Goal: Task Accomplishment & Management: Use online tool/utility

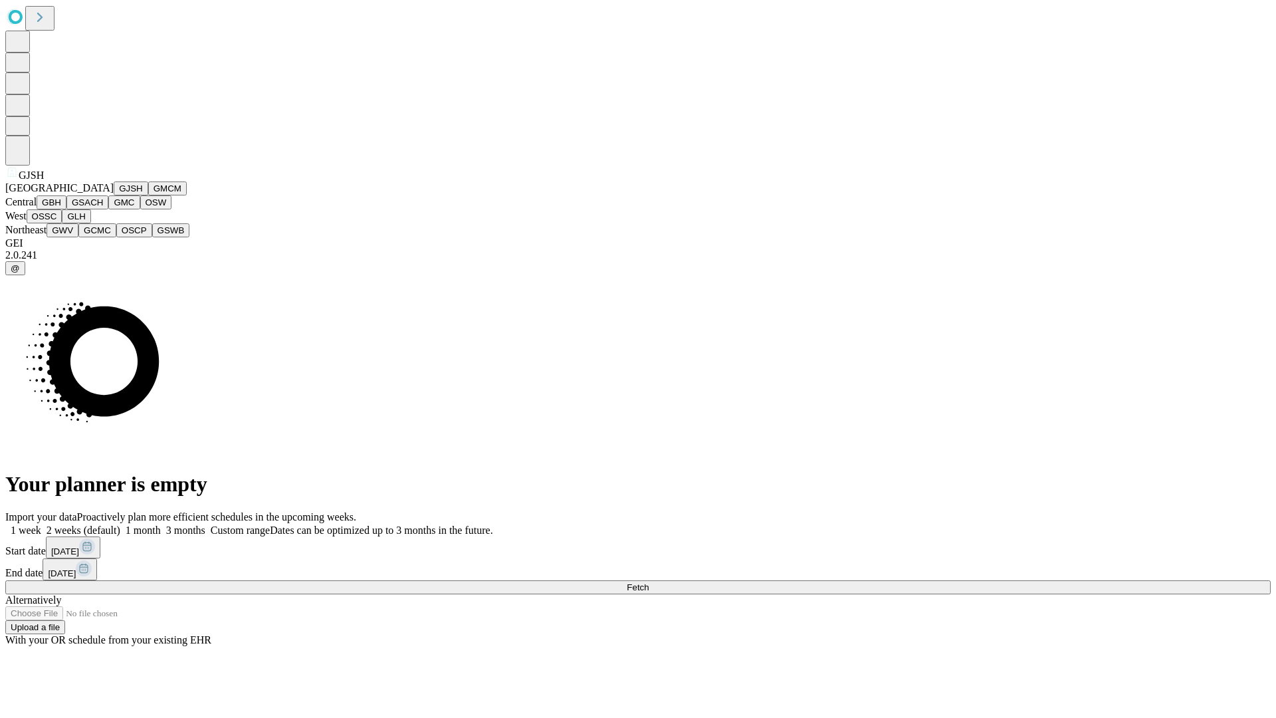
click at [114, 195] on button "GJSH" at bounding box center [131, 188] width 35 height 14
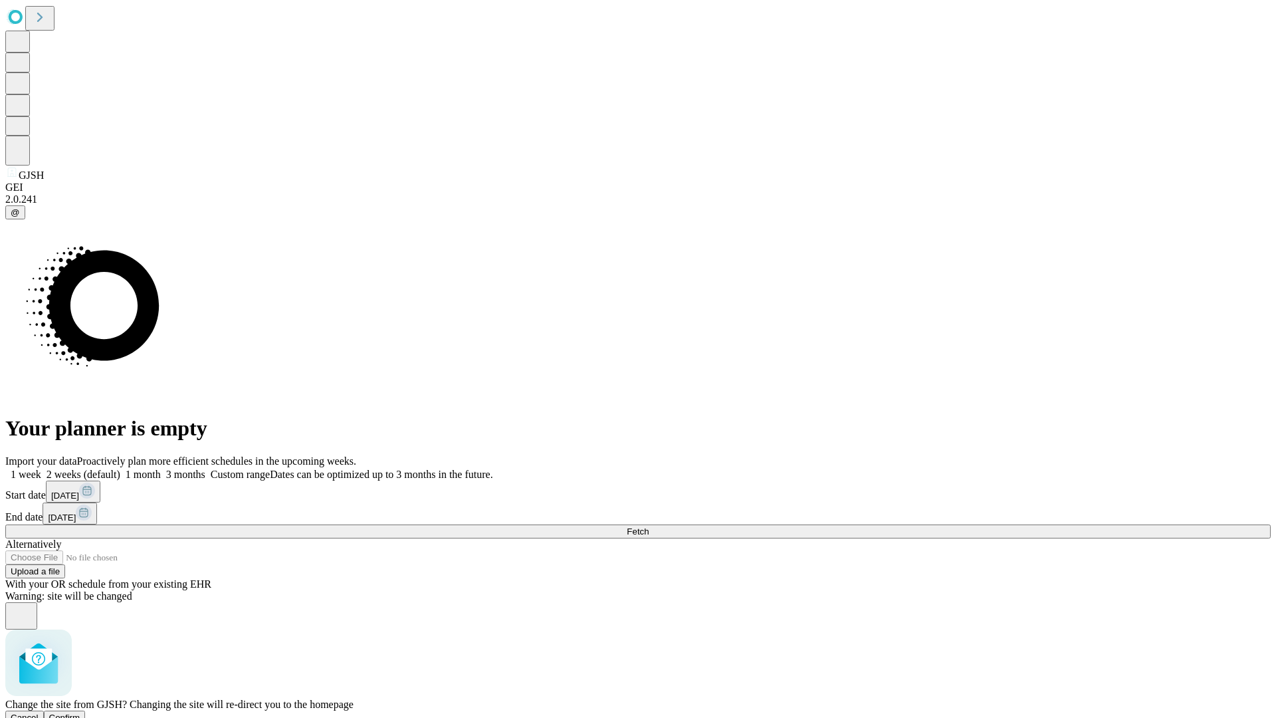
click at [80, 712] on span "Confirm" at bounding box center [64, 717] width 31 height 10
click at [41, 468] on label "1 week" at bounding box center [23, 473] width 36 height 11
click at [648, 526] on span "Fetch" at bounding box center [638, 531] width 22 height 10
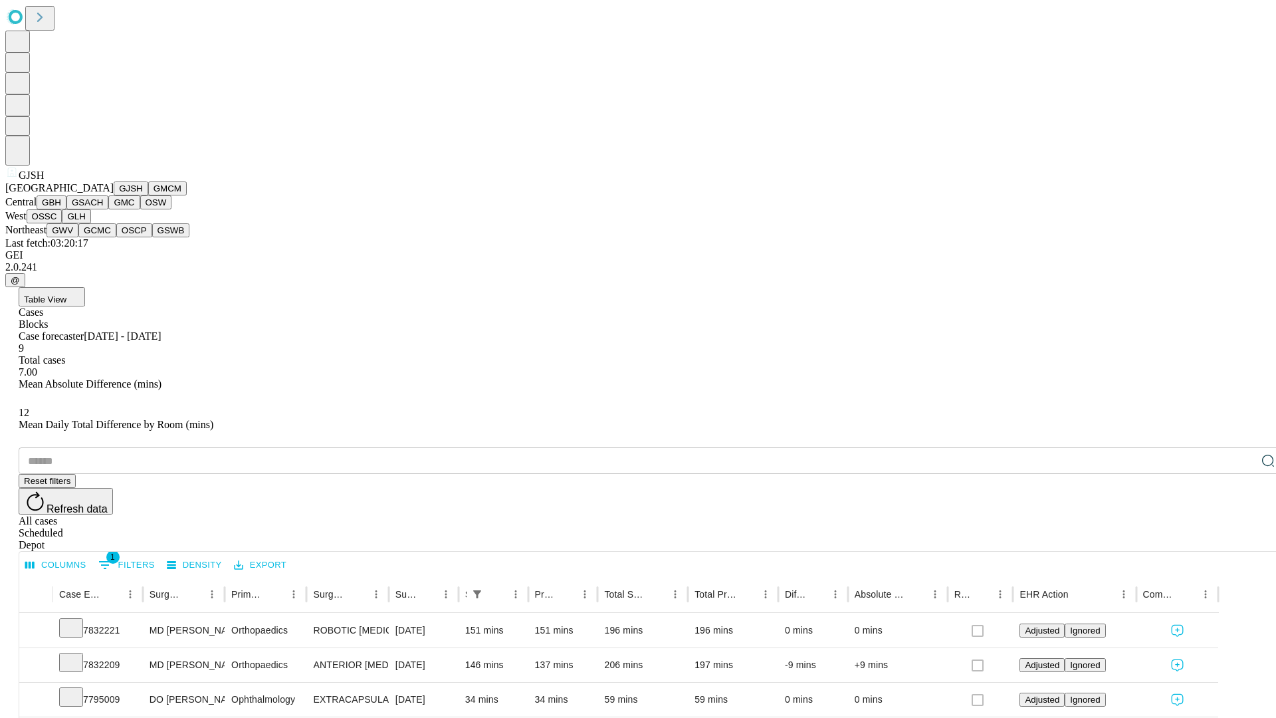
click at [148, 195] on button "GMCM" at bounding box center [167, 188] width 39 height 14
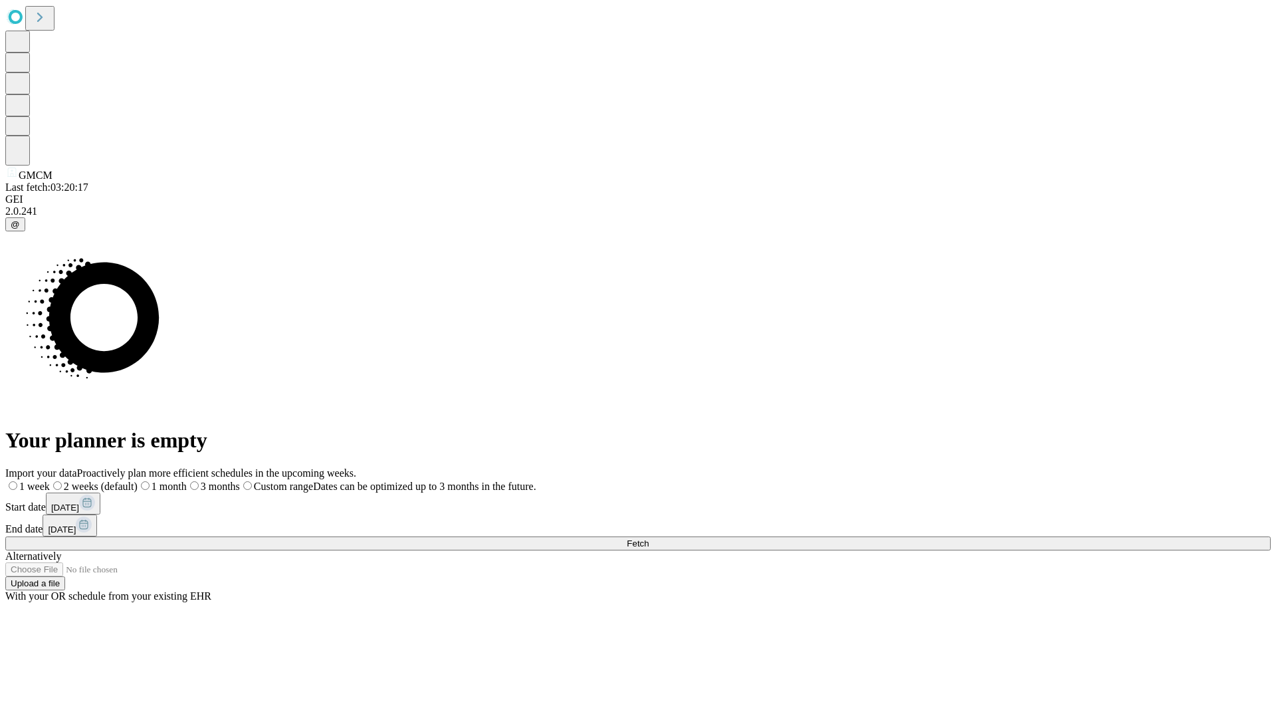
click at [50, 480] on label "1 week" at bounding box center [27, 485] width 45 height 11
click at [648, 538] on span "Fetch" at bounding box center [638, 543] width 22 height 10
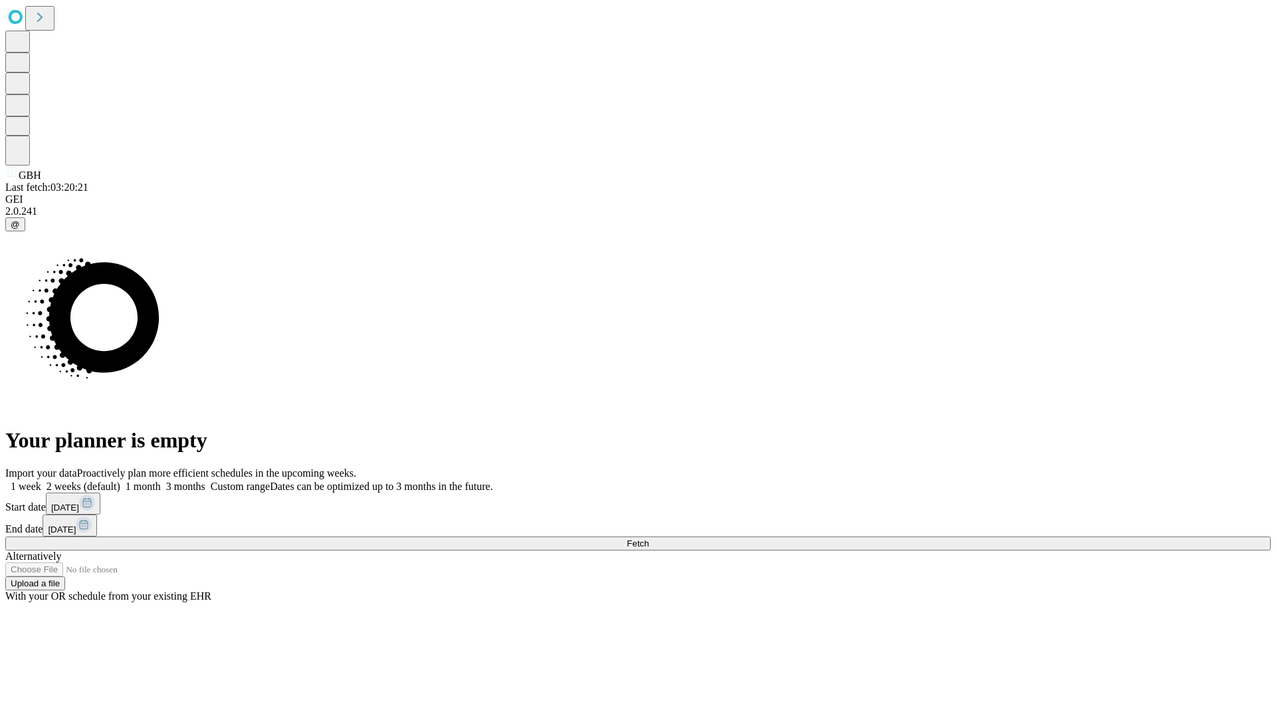
click at [648, 538] on span "Fetch" at bounding box center [638, 543] width 22 height 10
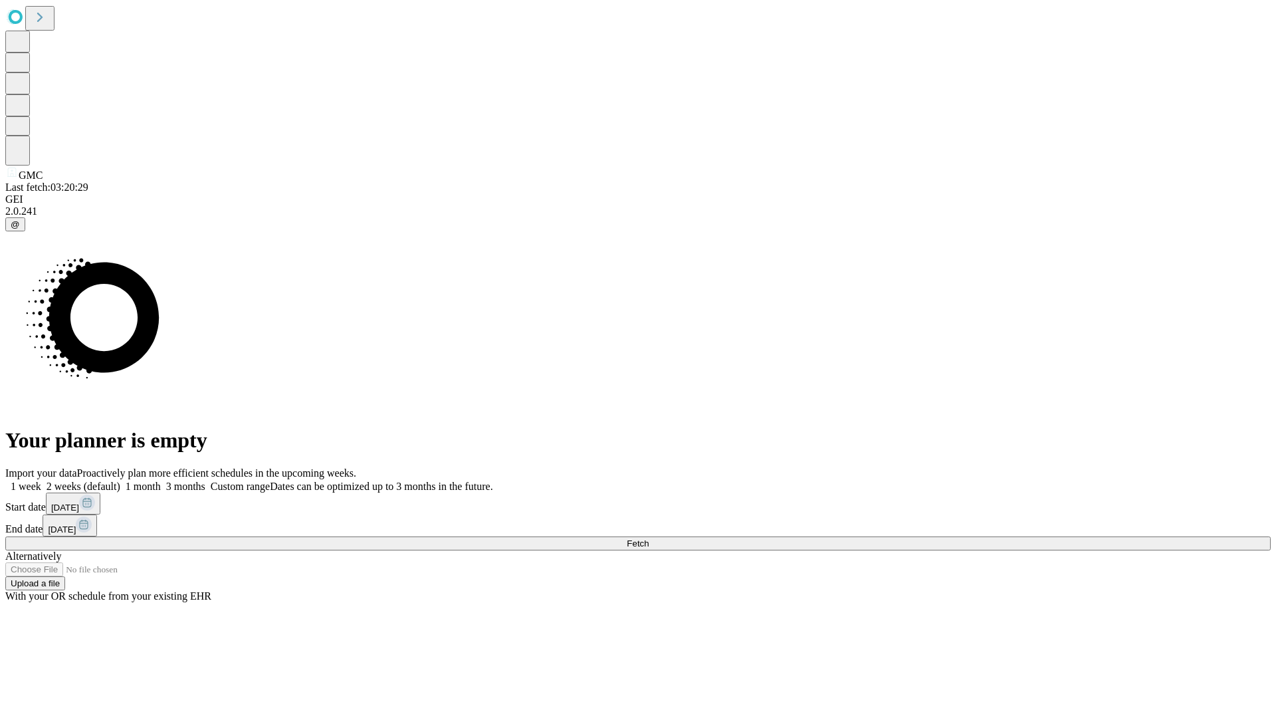
click at [41, 480] on label "1 week" at bounding box center [23, 485] width 36 height 11
click at [648, 538] on span "Fetch" at bounding box center [638, 543] width 22 height 10
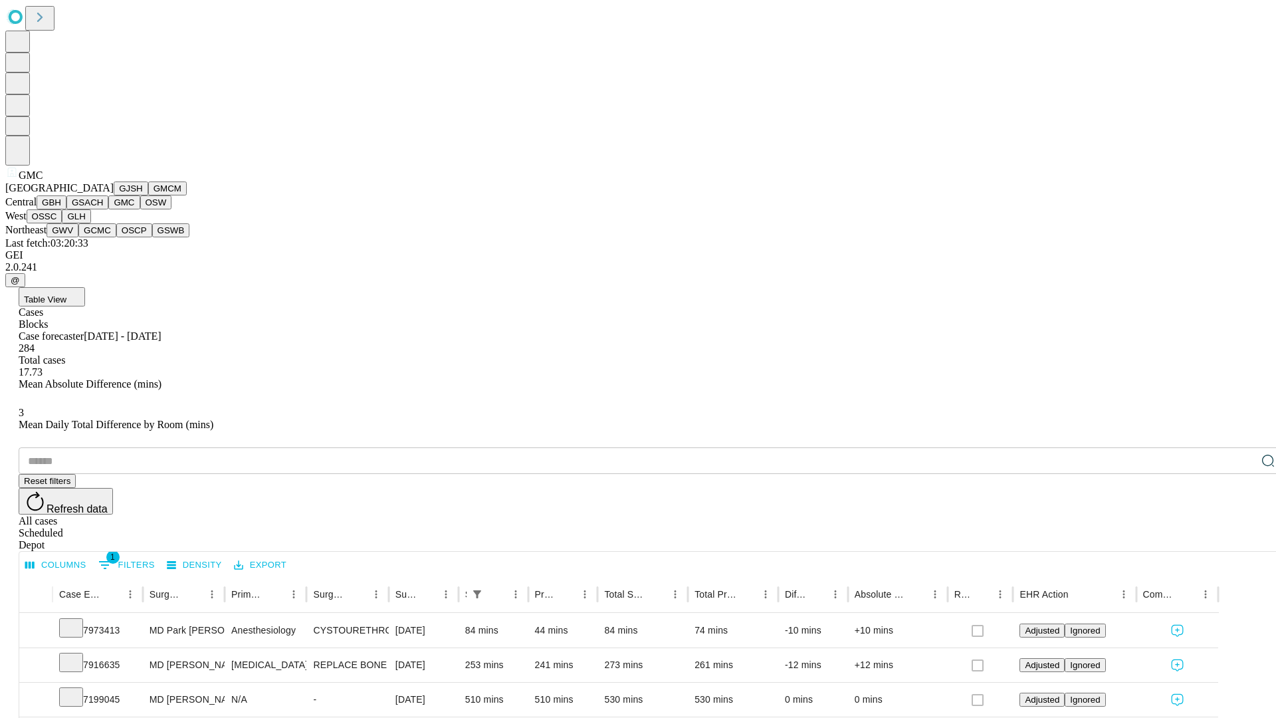
click at [140, 209] on button "OSW" at bounding box center [156, 202] width 32 height 14
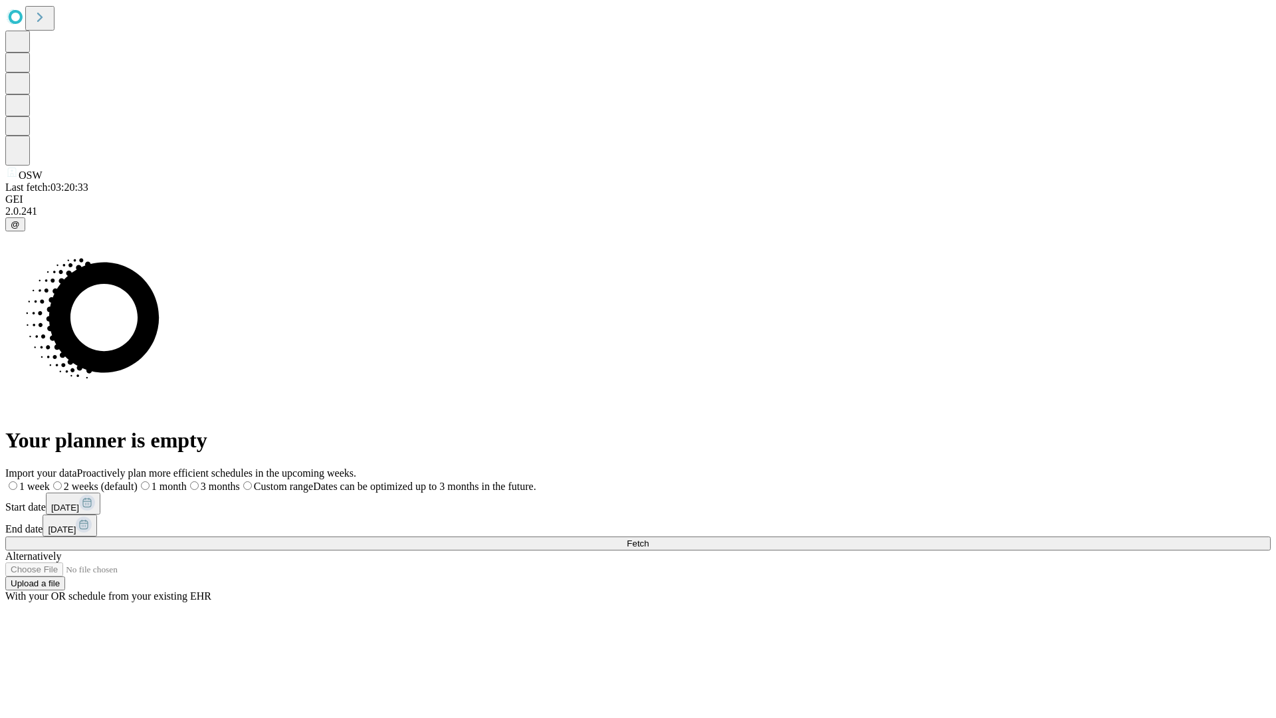
click at [50, 480] on label "1 week" at bounding box center [27, 485] width 45 height 11
click at [648, 538] on span "Fetch" at bounding box center [638, 543] width 22 height 10
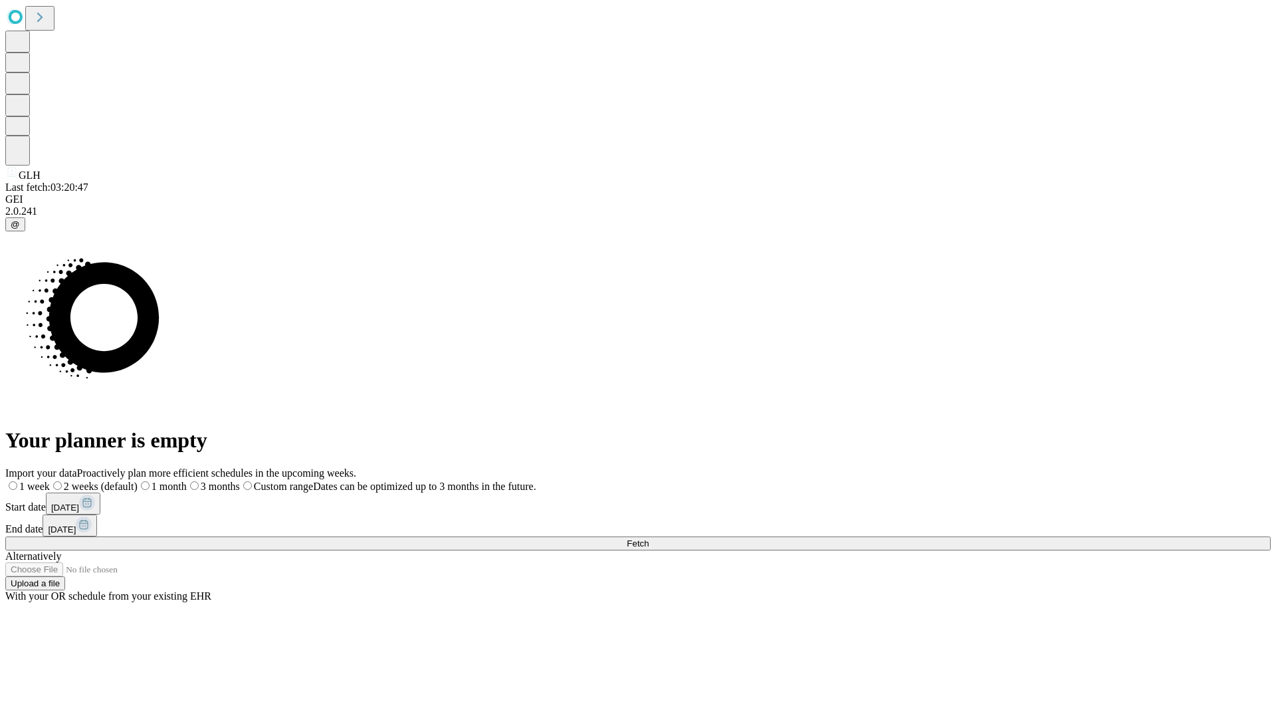
click at [50, 480] on label "1 week" at bounding box center [27, 485] width 45 height 11
click at [648, 538] on span "Fetch" at bounding box center [638, 543] width 22 height 10
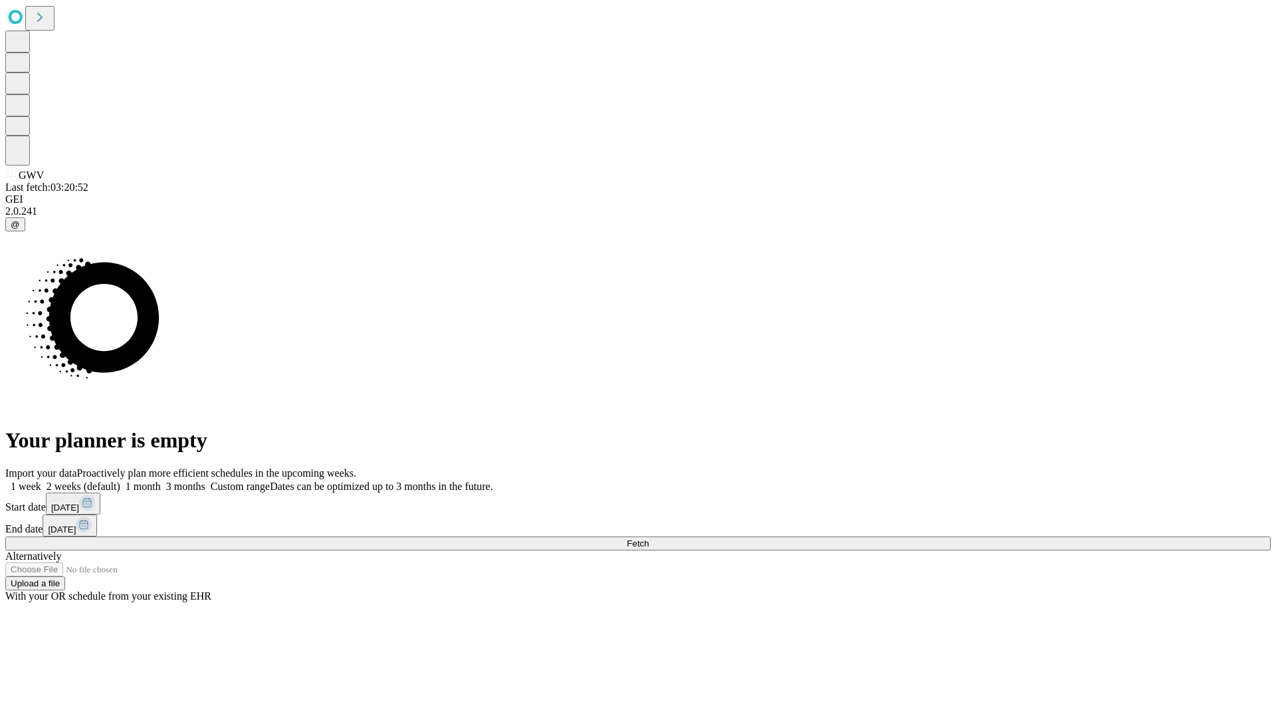
click at [648, 538] on span "Fetch" at bounding box center [638, 543] width 22 height 10
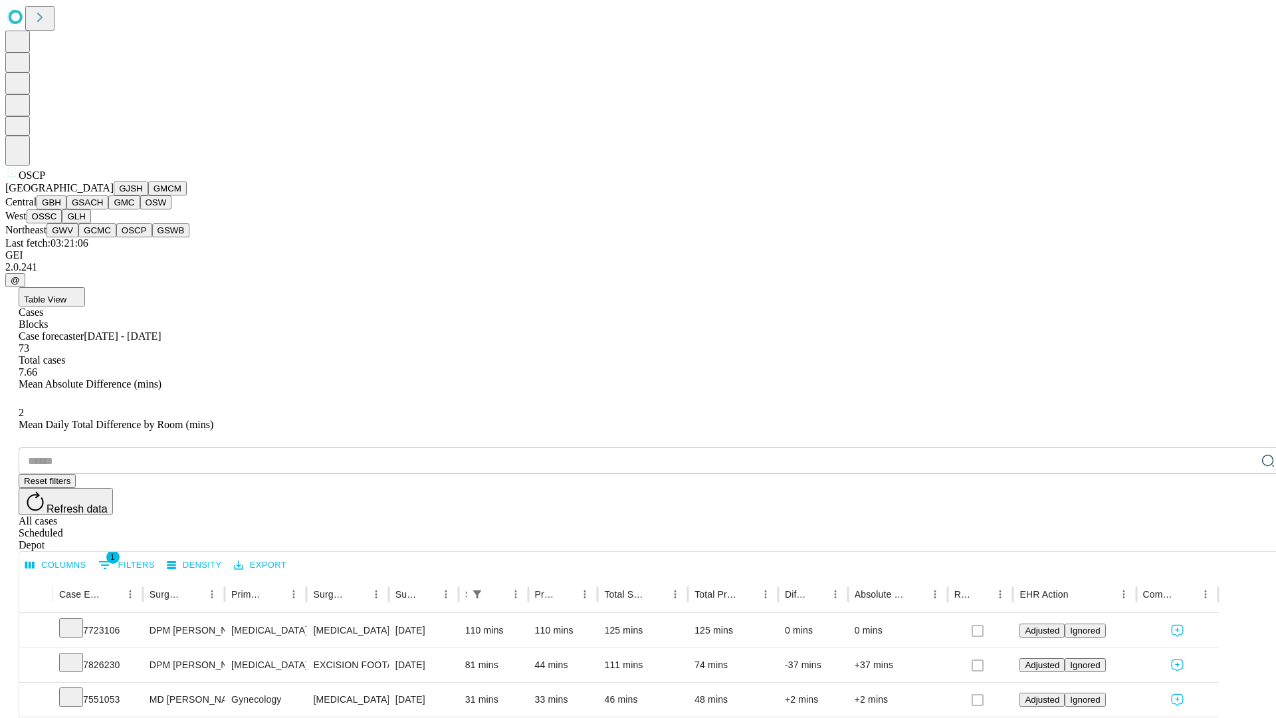
click at [152, 237] on button "GSWB" at bounding box center [171, 230] width 38 height 14
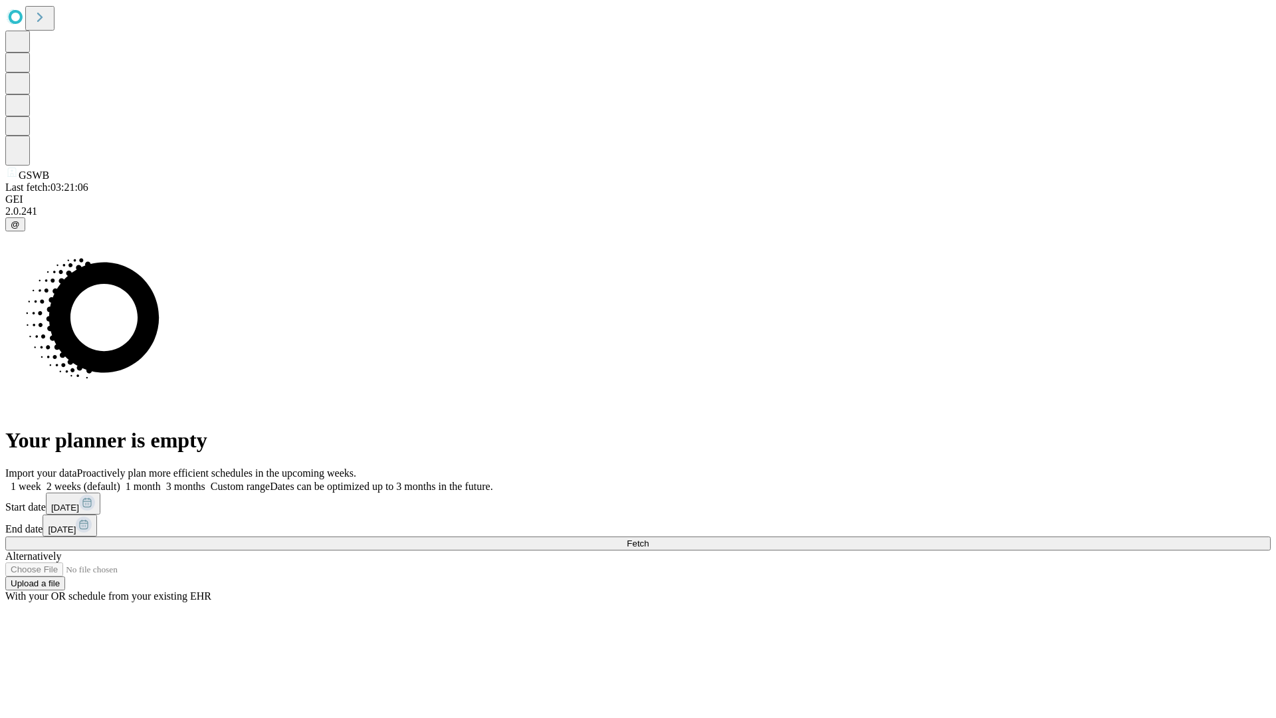
click at [41, 480] on label "1 week" at bounding box center [23, 485] width 36 height 11
click at [648, 538] on span "Fetch" at bounding box center [638, 543] width 22 height 10
